Goal: Information Seeking & Learning: Learn about a topic

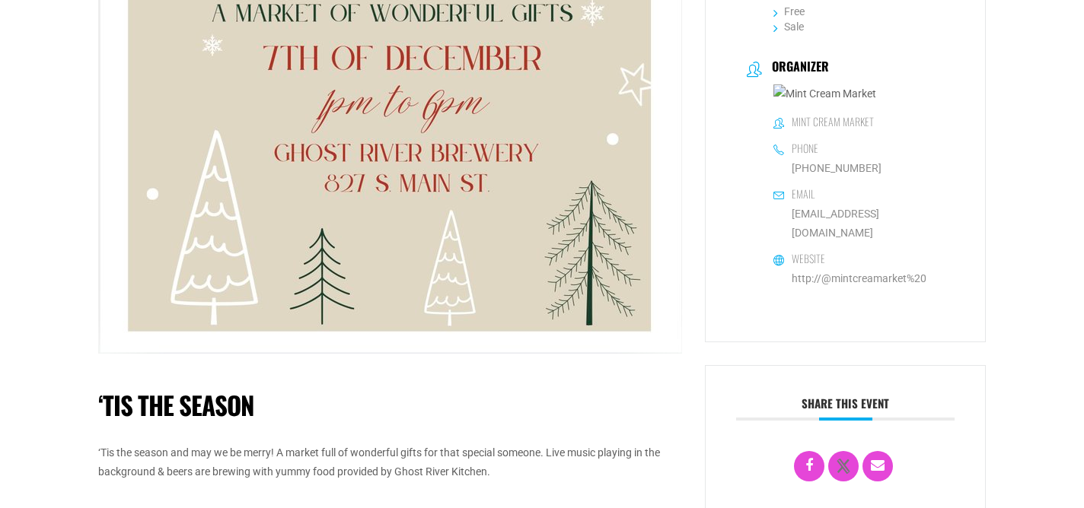
scroll to position [241, 0]
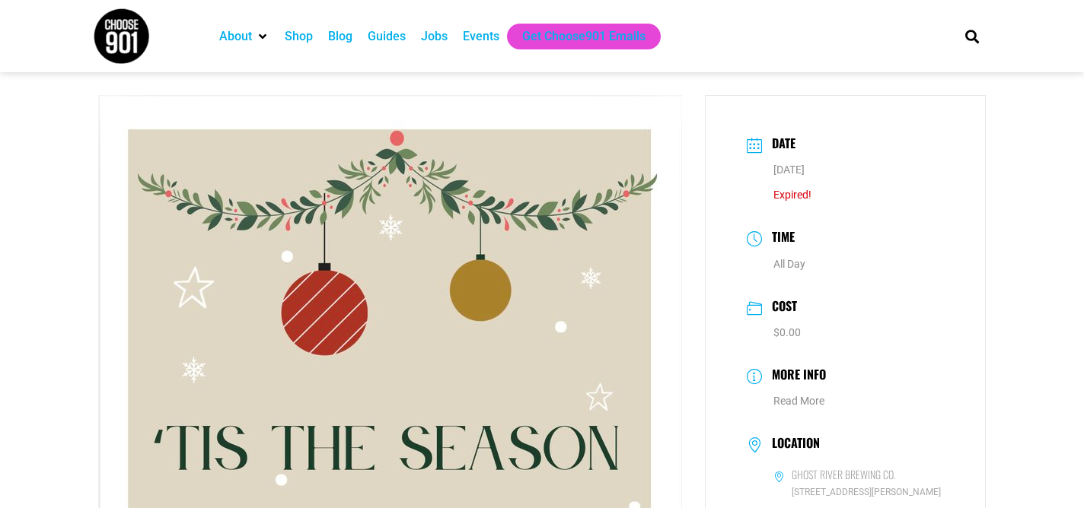
click at [492, 38] on div "Events" at bounding box center [481, 36] width 37 height 18
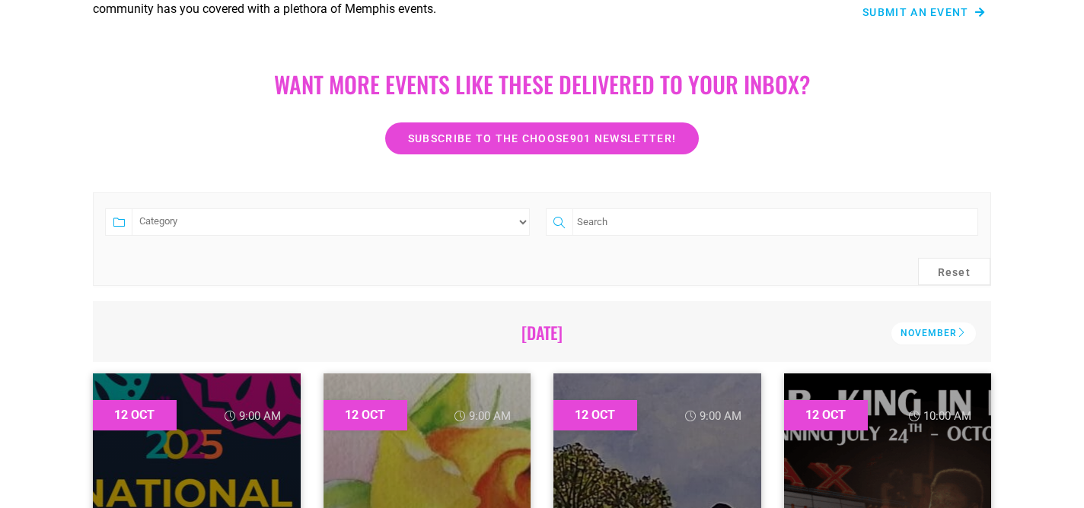
scroll to position [259, 0]
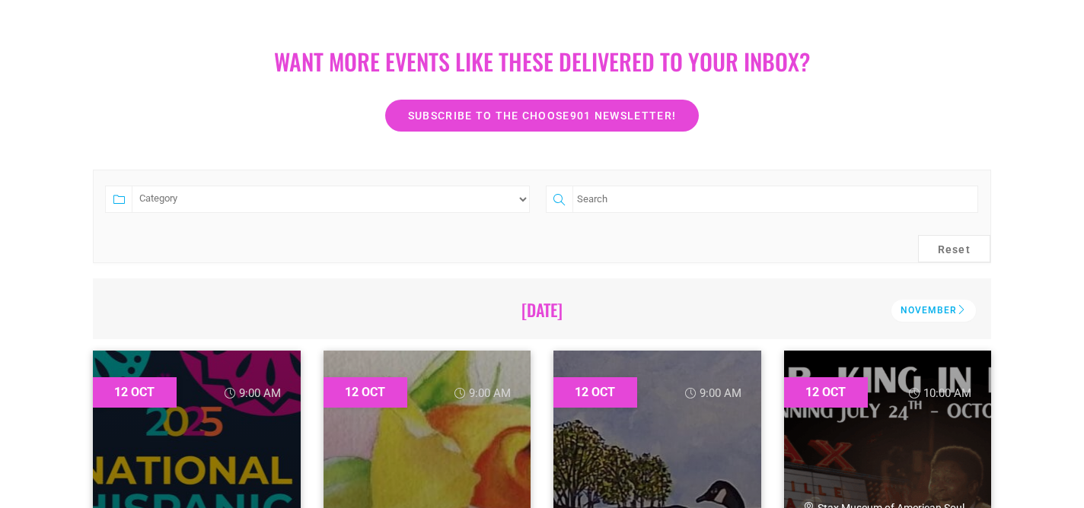
click at [397, 197] on select "Category Adults Only Career Comedy Education Family Family Friendly Festival Fi…" at bounding box center [331, 199] width 398 height 27
click at [908, 314] on div "November" at bounding box center [933, 311] width 84 height 22
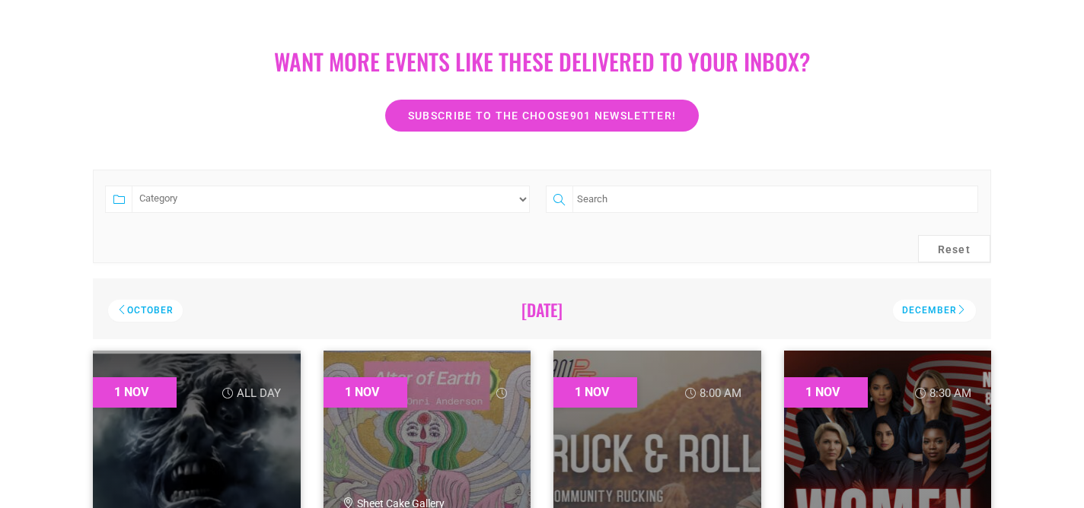
click at [908, 314] on div "December" at bounding box center [934, 311] width 83 height 22
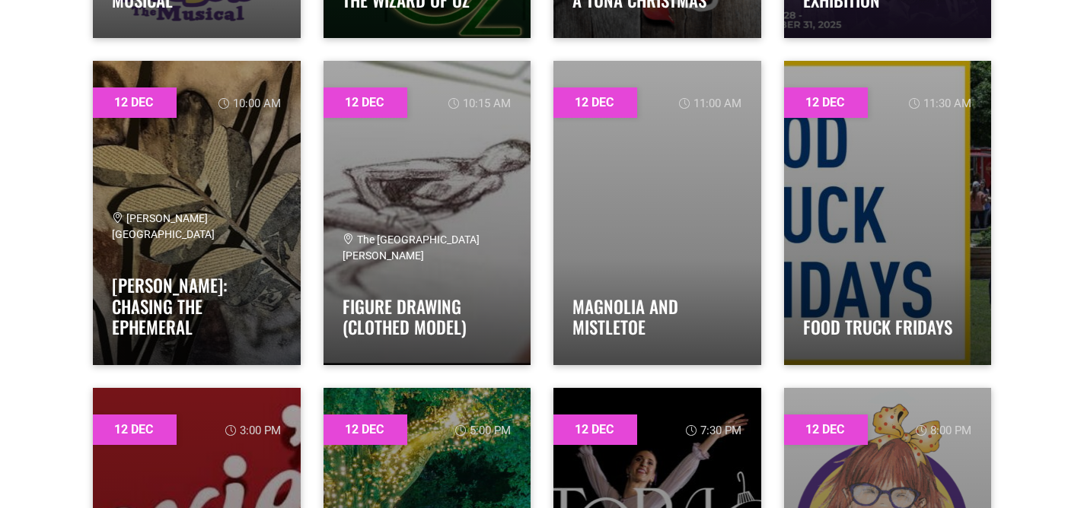
scroll to position [7754, 0]
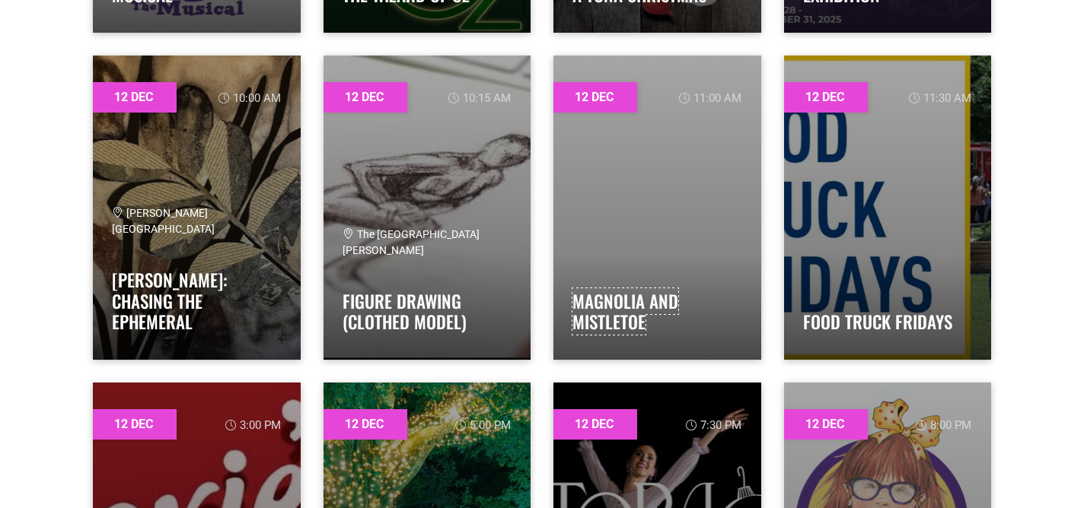
click at [629, 316] on link "Magnolia and Mistletoe" at bounding box center [625, 311] width 106 height 47
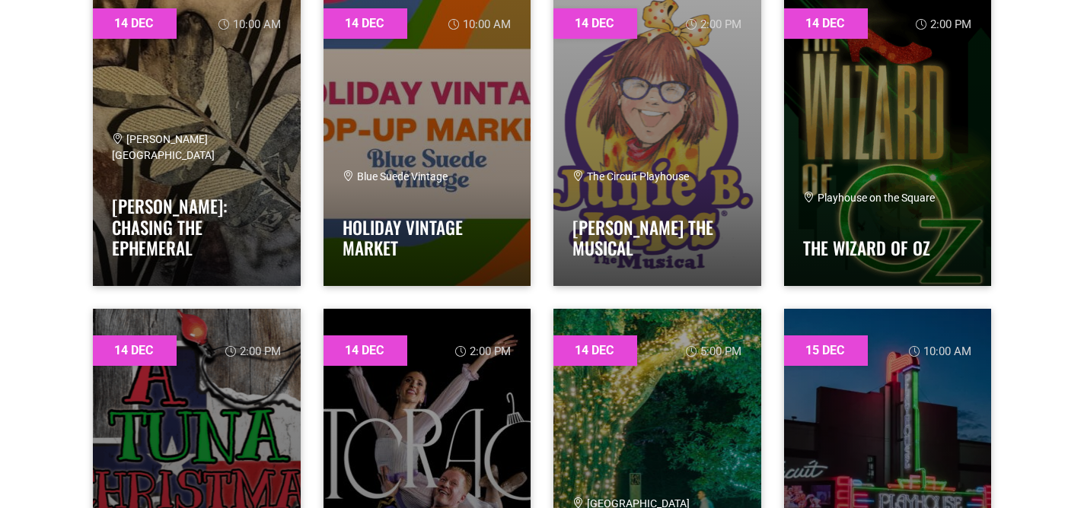
scroll to position [9797, 0]
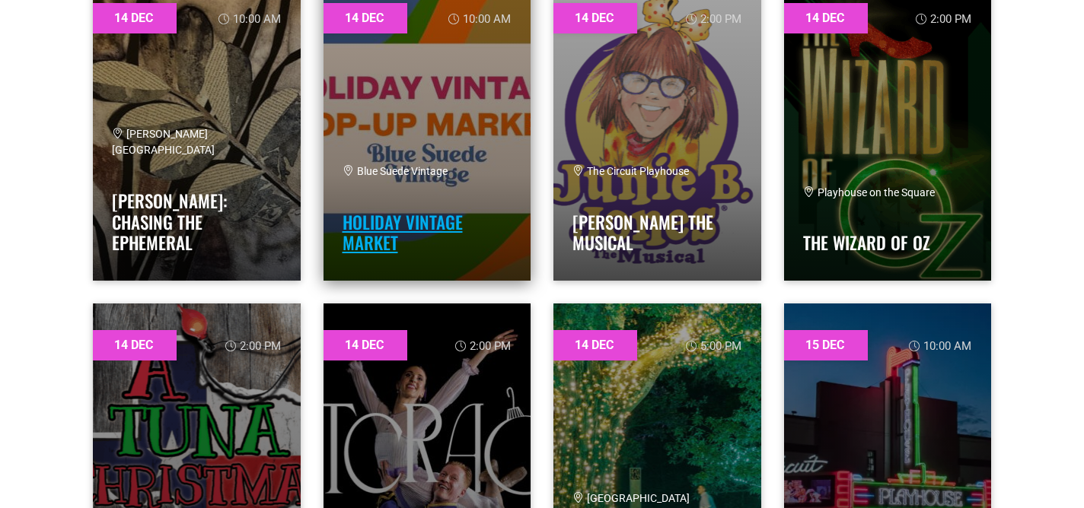
click at [359, 234] on link "Holiday Vintage Market" at bounding box center [403, 232] width 120 height 47
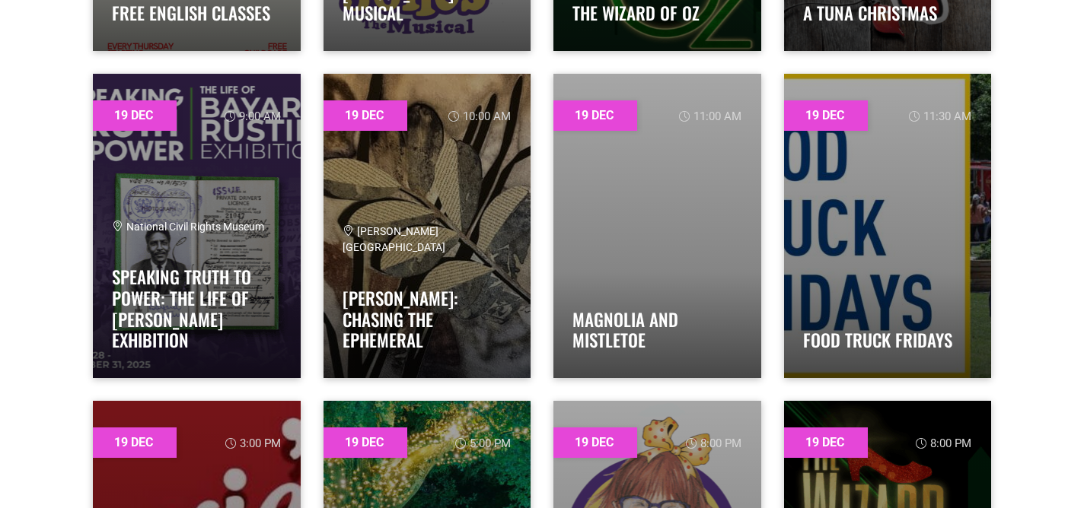
scroll to position [12804, 0]
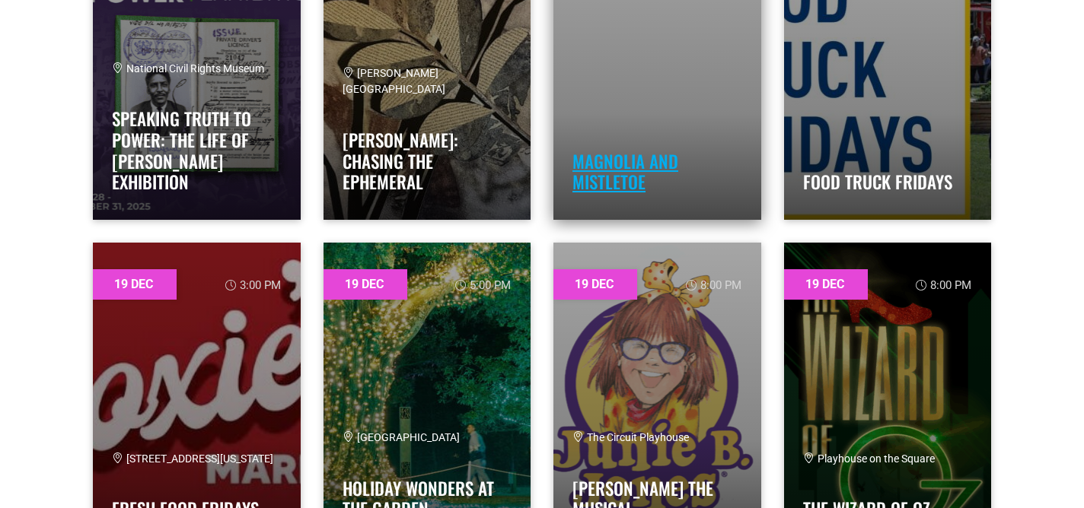
click at [608, 155] on link "Magnolia and Mistletoe" at bounding box center [625, 171] width 106 height 47
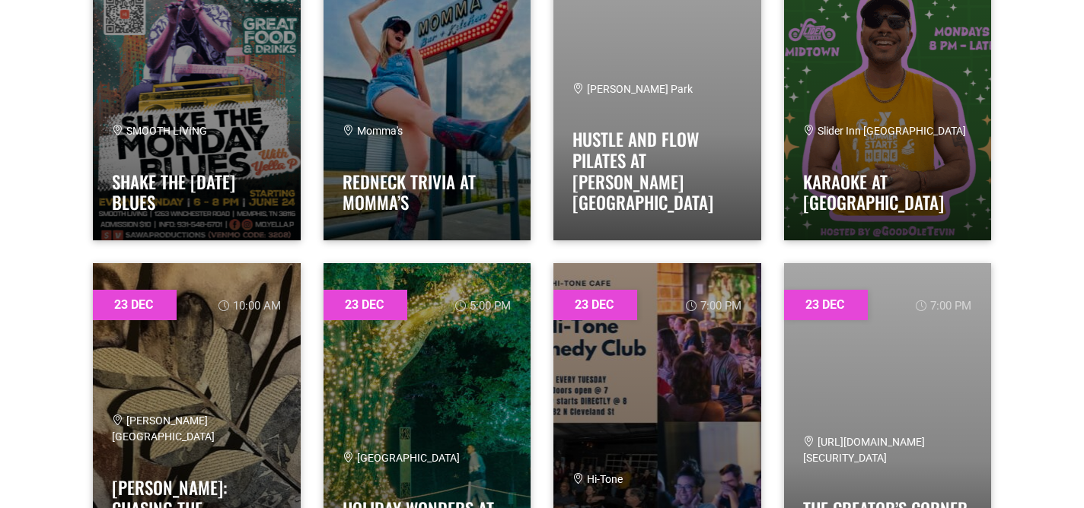
scroll to position [15356, 0]
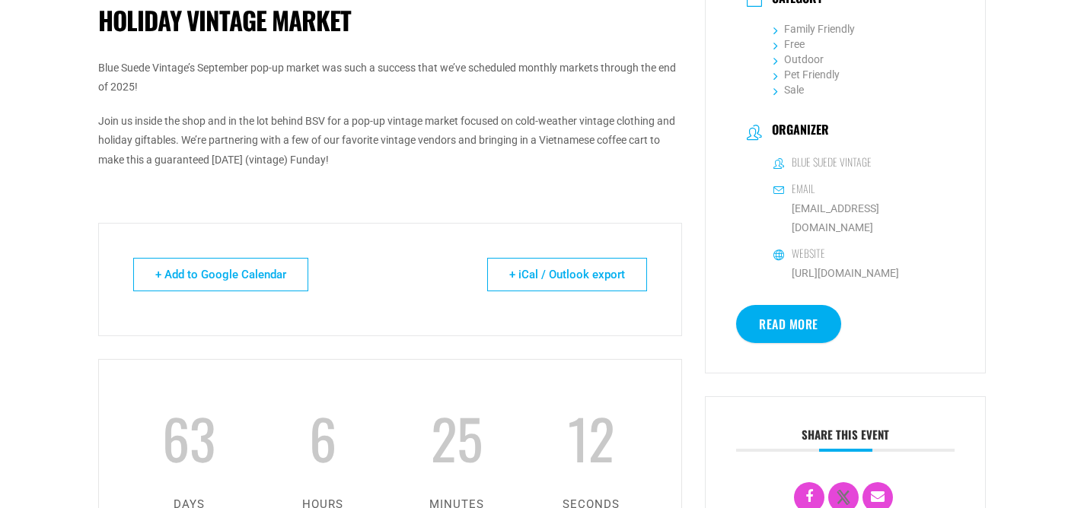
scroll to position [454, 0]
click at [854, 268] on link "http://www.bluesuedevintage.com" at bounding box center [845, 274] width 107 height 12
